Goal: Task Accomplishment & Management: Use online tool/utility

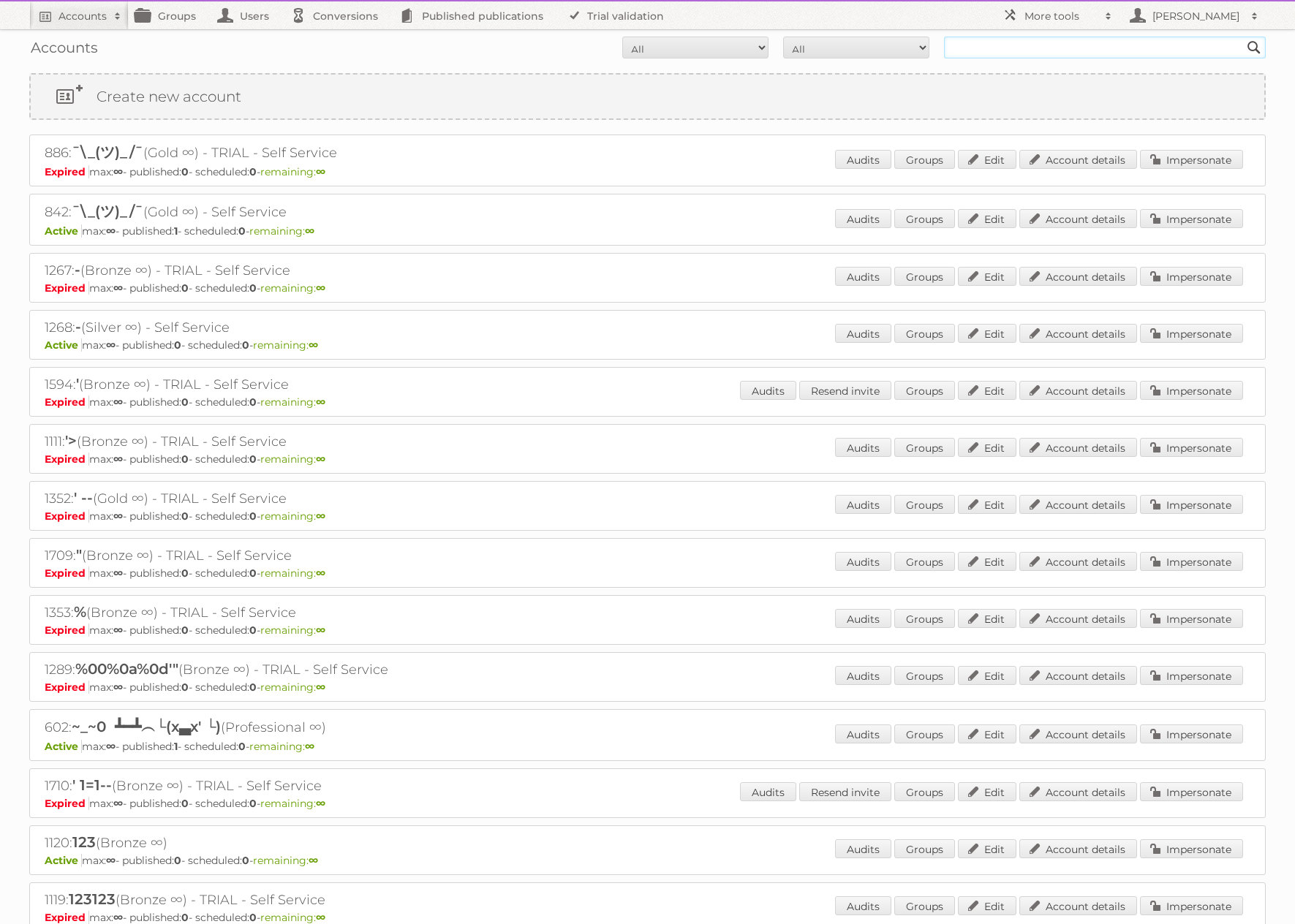
click at [1020, 41] on input "text" at bounding box center [1104, 48] width 322 height 22
type input "[PERSON_NAME]"
click at [1243, 37] on input "Search" at bounding box center [1254, 48] width 22 height 22
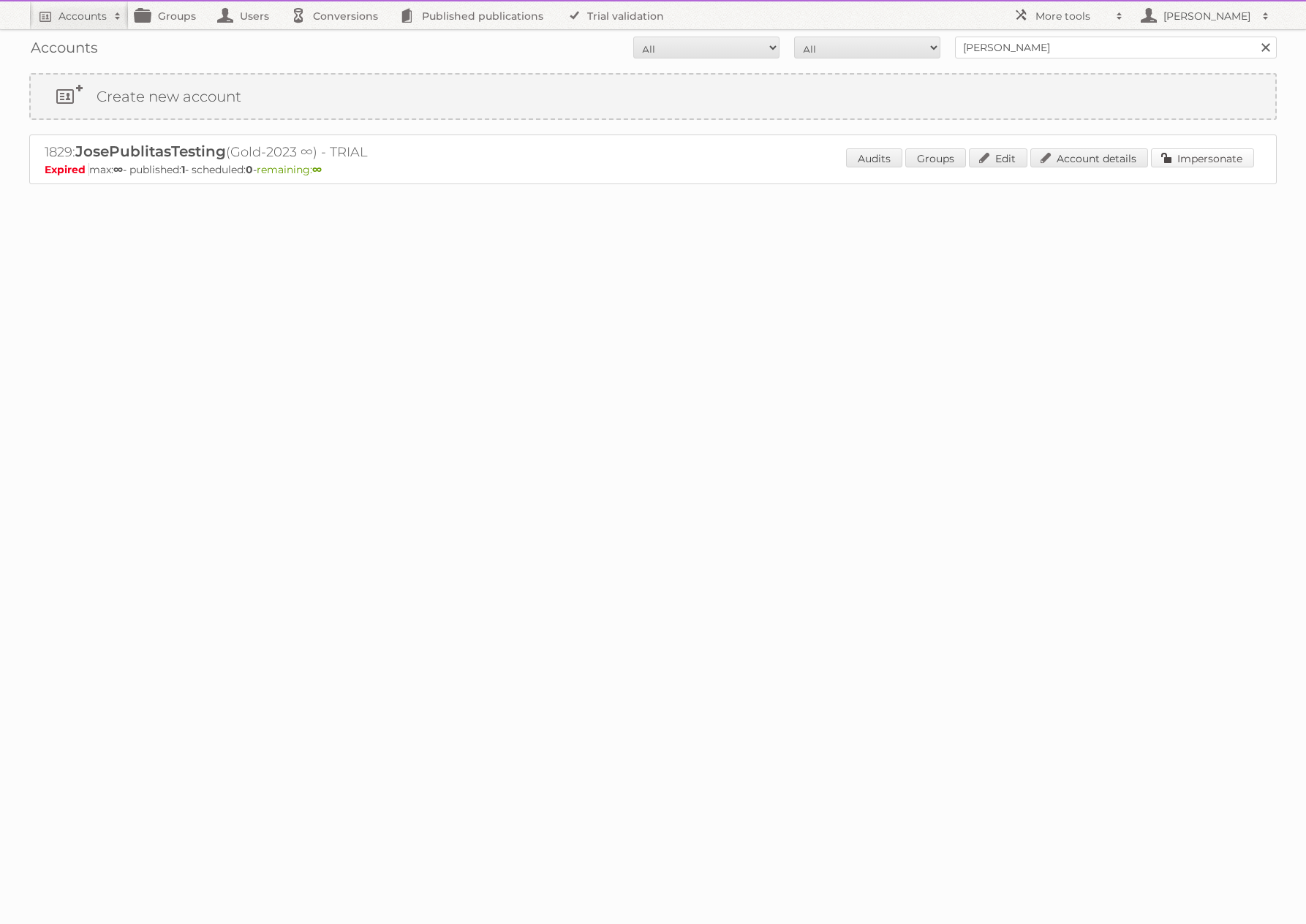
click at [1194, 165] on link "Impersonate" at bounding box center [1202, 158] width 103 height 19
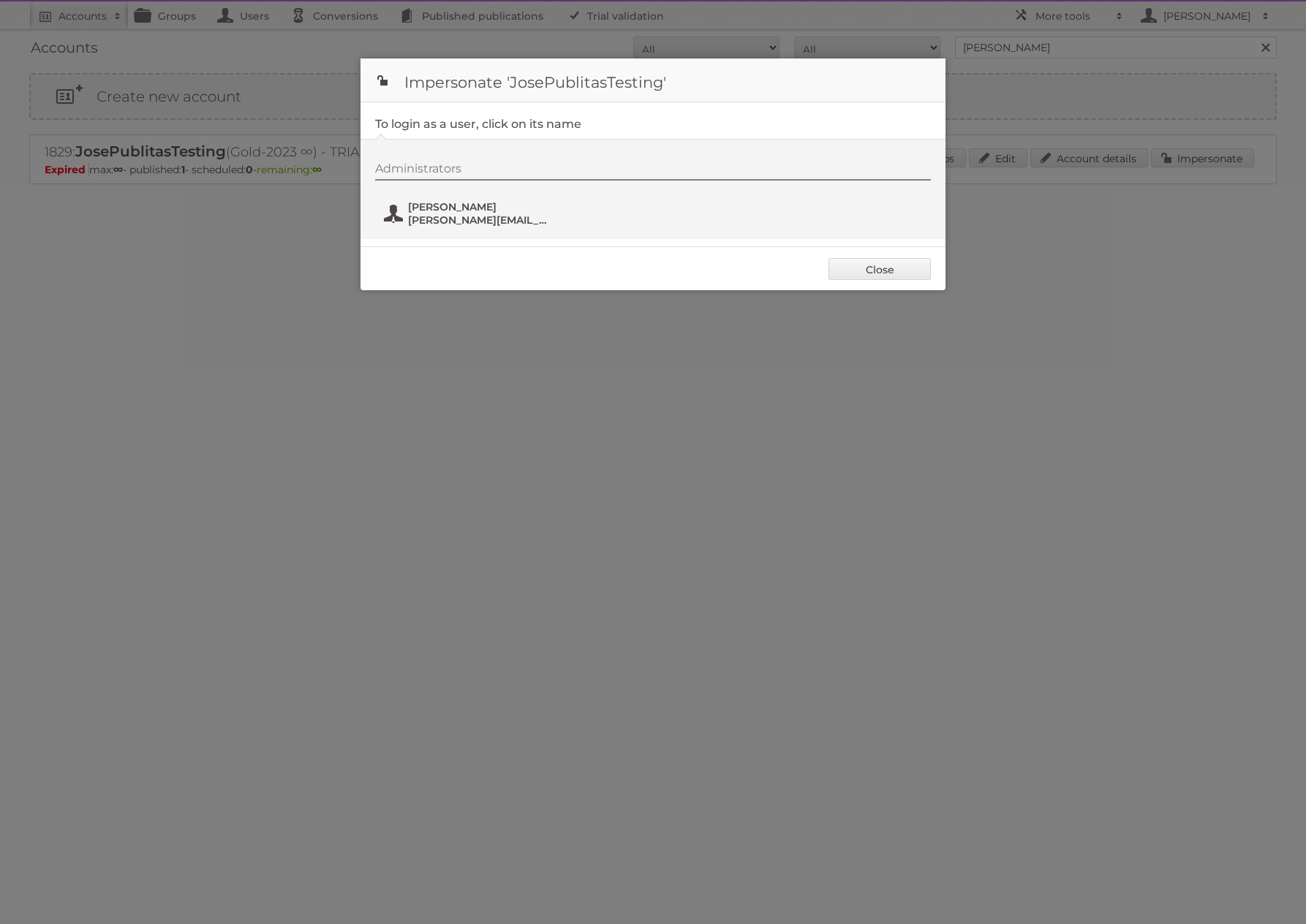
click at [447, 217] on span "[PERSON_NAME][EMAIL_ADDRESS][DOMAIN_NAME]" at bounding box center [478, 220] width 142 height 13
